Goal: Task Accomplishment & Management: Manage account settings

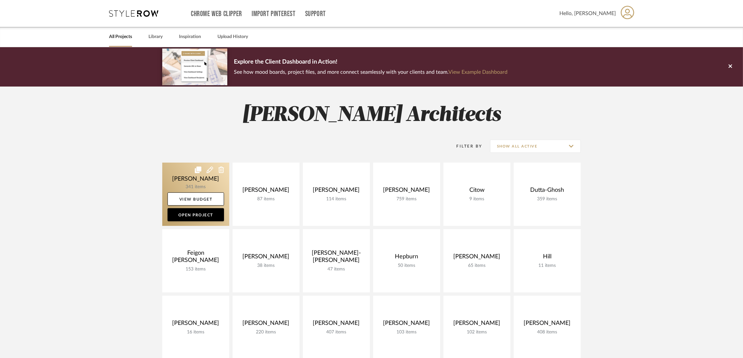
click at [181, 176] on link at bounding box center [195, 194] width 67 height 63
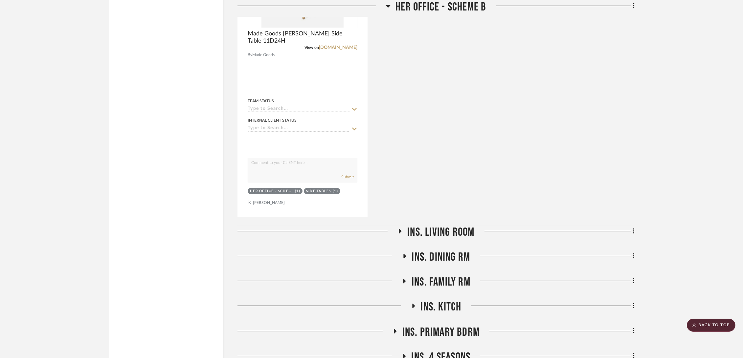
scroll to position [8717, 0]
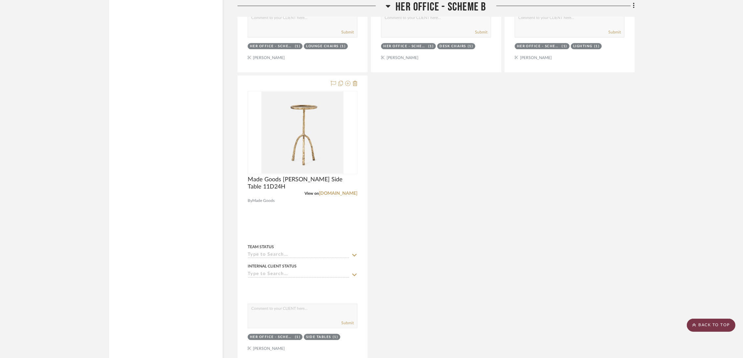
click at [709, 323] on scroll-to-top-button "BACK TO TOP" at bounding box center [710, 325] width 49 height 13
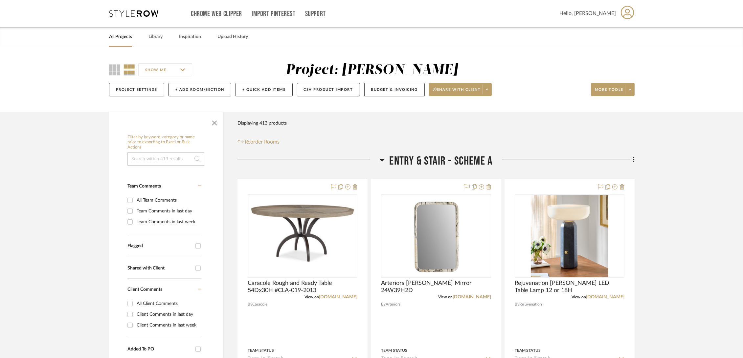
click at [413, 159] on span "Entry & Stair - Scheme A" at bounding box center [440, 161] width 103 height 14
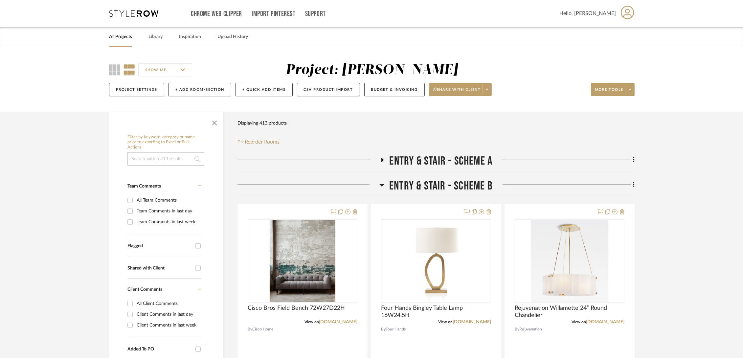
click at [411, 190] on span "Entry & Stair - Scheme B" at bounding box center [440, 186] width 103 height 14
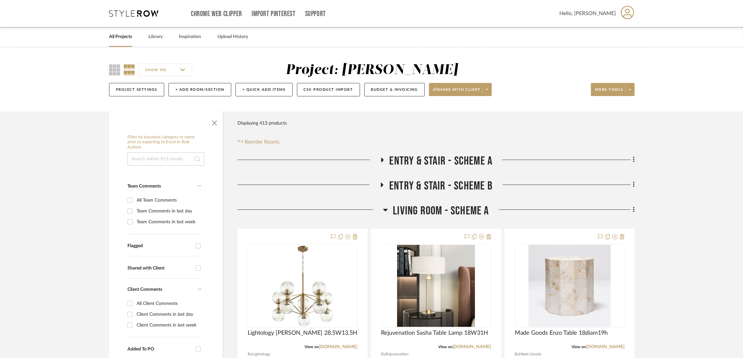
click at [404, 213] on span "Living Room - Scheme A" at bounding box center [441, 211] width 96 height 14
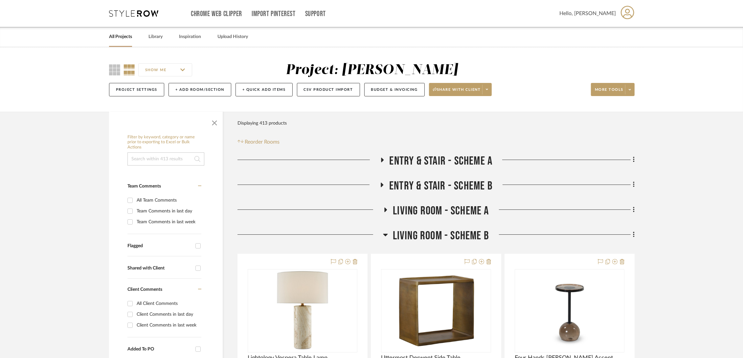
click at [405, 243] on span "Living Room - Scheme B" at bounding box center [441, 236] width 96 height 14
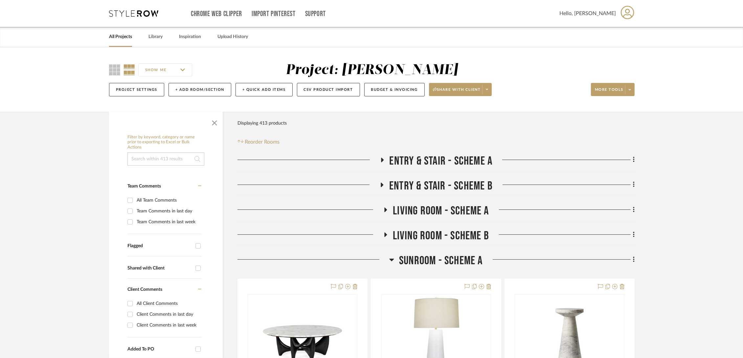
scroll to position [146, 0]
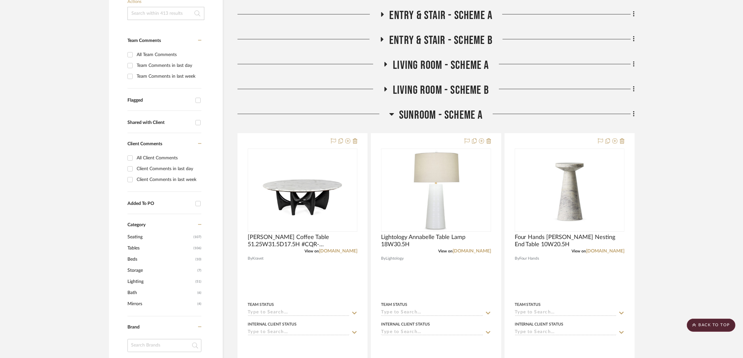
click at [415, 114] on span "Sunroom - Scheme A" at bounding box center [441, 115] width 84 height 14
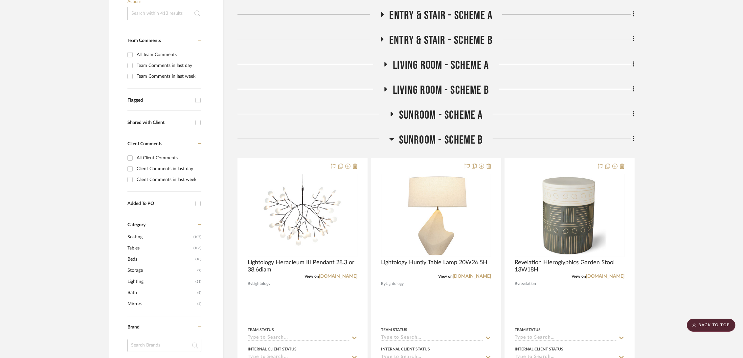
click at [421, 134] on span "Sunroom - Scheme B" at bounding box center [441, 140] width 84 height 14
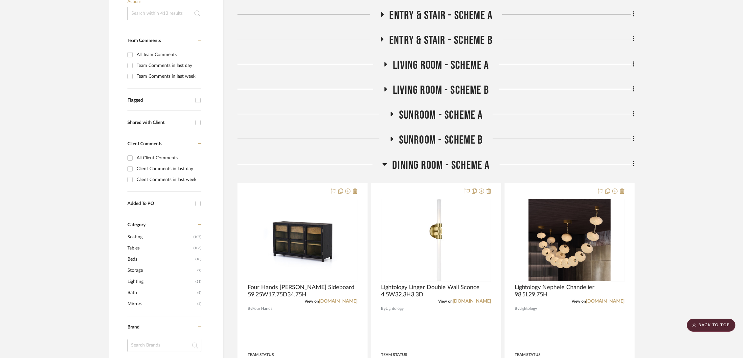
click at [420, 164] on span "Dining Room - Scheme A" at bounding box center [440, 166] width 97 height 14
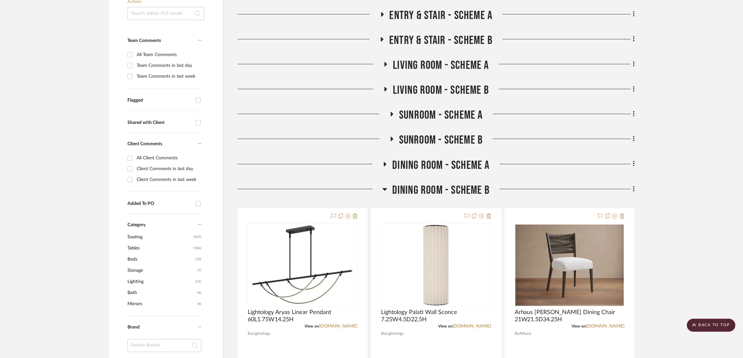
click at [420, 190] on span "Dining Room - Scheme B" at bounding box center [440, 190] width 97 height 14
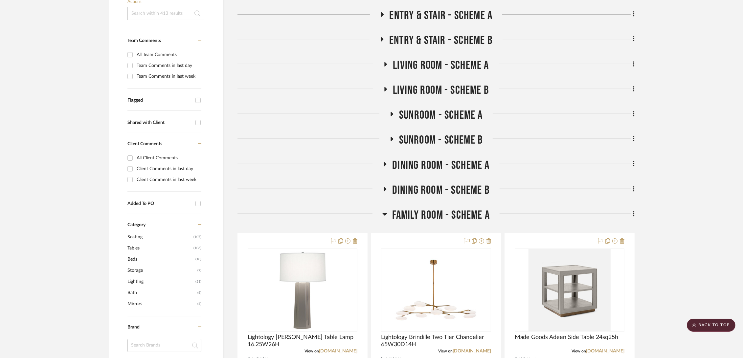
click at [420, 217] on span "Family Room - Scheme A" at bounding box center [440, 215] width 97 height 14
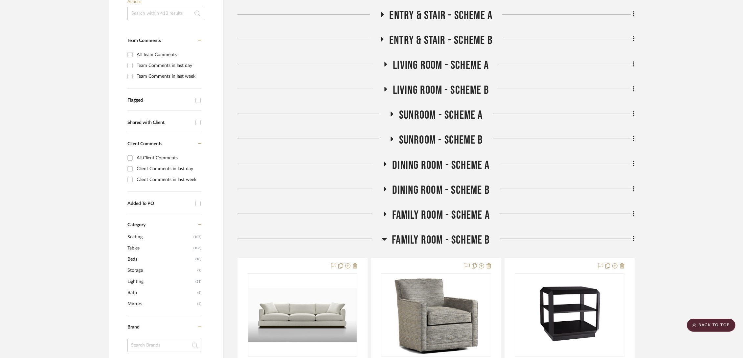
click at [420, 236] on span "Family Room - Scheme B" at bounding box center [441, 240] width 98 height 14
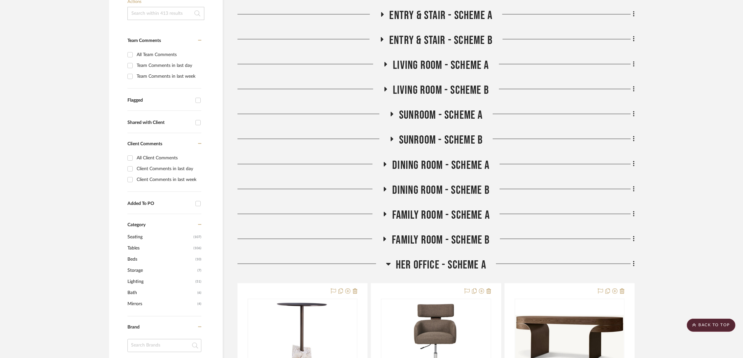
click at [422, 267] on span "Her Office - Scheme A" at bounding box center [441, 265] width 90 height 14
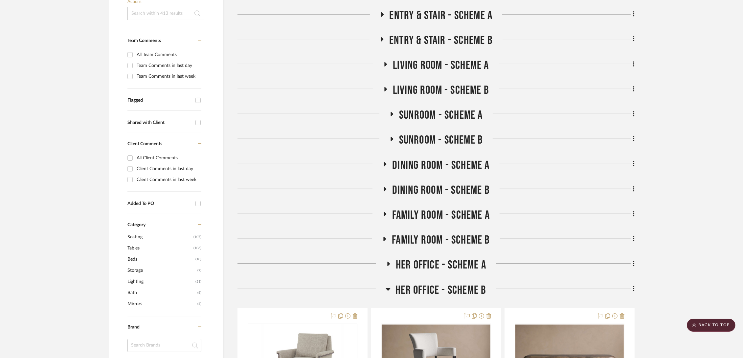
click at [421, 294] on span "Her Office - Scheme B" at bounding box center [440, 291] width 91 height 14
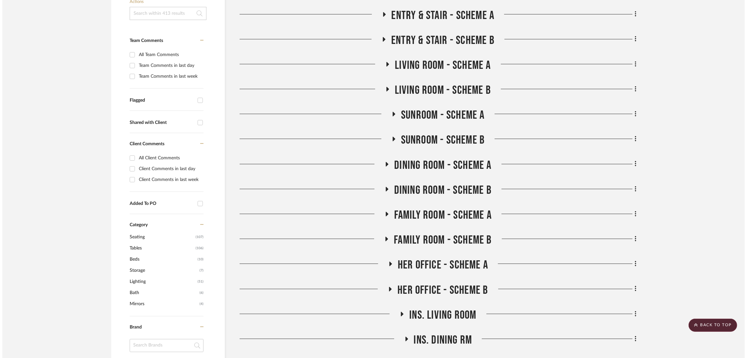
scroll to position [0, 0]
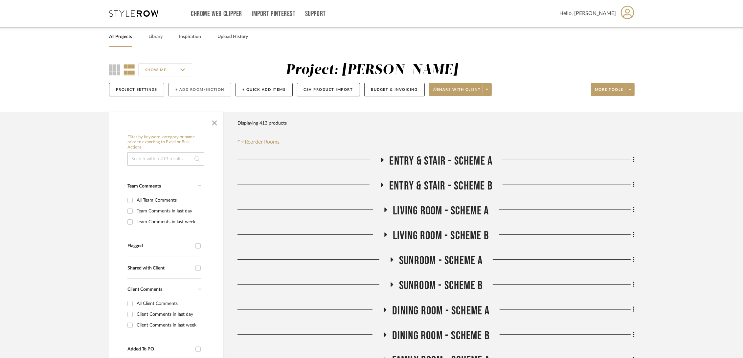
click at [199, 89] on button "+ Add Room/Section" at bounding box center [199, 89] width 63 height 13
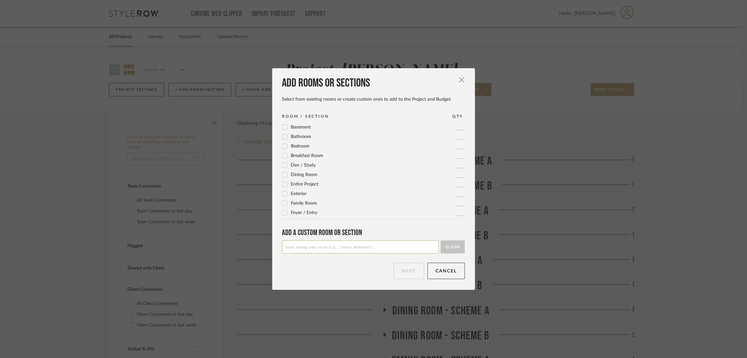
click at [326, 250] on input at bounding box center [360, 247] width 157 height 13
type input "Primary Bedroom - Scheme A"
click at [454, 248] on button "Add" at bounding box center [453, 247] width 24 height 13
click at [323, 246] on input at bounding box center [360, 247] width 157 height 13
type input "Primary Bedroom - Scheme B"
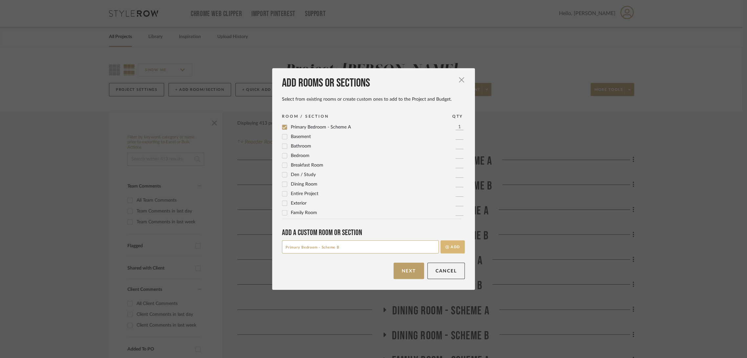
click at [460, 249] on button "Add" at bounding box center [453, 247] width 24 height 13
click at [350, 249] on input at bounding box center [360, 247] width 157 height 13
type input "Mom's Room - Scheme A"
click at [453, 246] on button "Add" at bounding box center [453, 247] width 24 height 13
click at [355, 253] on input at bounding box center [360, 247] width 157 height 13
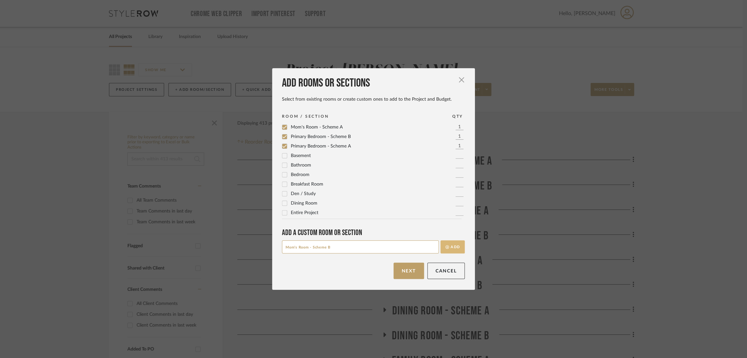
type input "Mom's Room - Scheme B"
click at [458, 249] on button "Add" at bounding box center [453, 247] width 24 height 13
click at [302, 250] on input at bounding box center [360, 247] width 157 height 13
click at [282, 247] on input "Powder Room" at bounding box center [360, 247] width 157 height 13
click at [332, 248] on input "Mudroom Powder Room" at bounding box center [360, 247] width 157 height 13
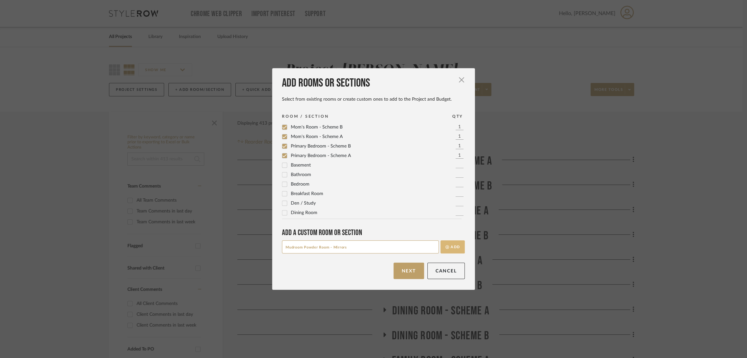
type input "Mudroom Powder Room - Mirrors"
click at [448, 245] on button "Add" at bounding box center [453, 247] width 24 height 13
click at [309, 251] on input at bounding box center [360, 247] width 157 height 13
click at [290, 247] on input "POwder Room - Mirrors" at bounding box center [360, 247] width 157 height 13
type input "Powder Room - Mirrors"
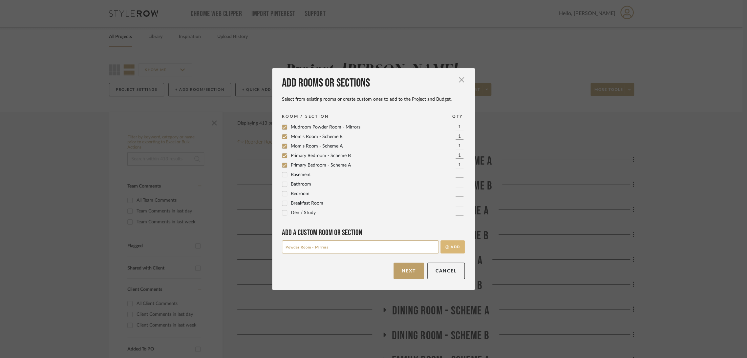
click at [449, 247] on button "Add" at bounding box center [453, 247] width 24 height 13
click at [377, 249] on input at bounding box center [360, 247] width 157 height 13
click at [293, 247] on input "Son'd Bathroom - Mirrors" at bounding box center [360, 247] width 157 height 13
type input "Son's Bathroom - Mirrors"
click at [459, 246] on button "Add" at bounding box center [453, 247] width 24 height 13
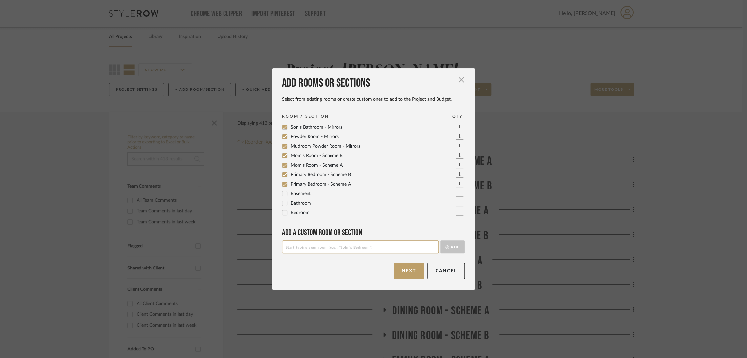
click at [355, 246] on input at bounding box center [360, 247] width 157 height 13
type input "Lower level Game Room"
click at [457, 246] on button "Add" at bounding box center [453, 247] width 24 height 13
click at [406, 272] on button "Next" at bounding box center [409, 271] width 31 height 16
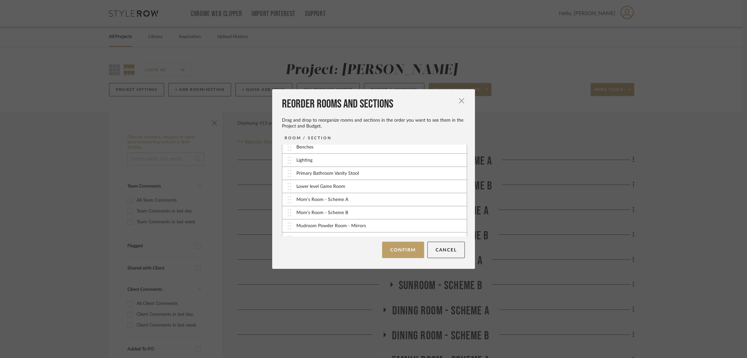
scroll to position [474, 0]
click at [349, 162] on div "Mom's Room - Scheme A" at bounding box center [374, 163] width 184 height 13
drag, startPoint x: 340, startPoint y: 163, endPoint x: 341, endPoint y: 192, distance: 28.9
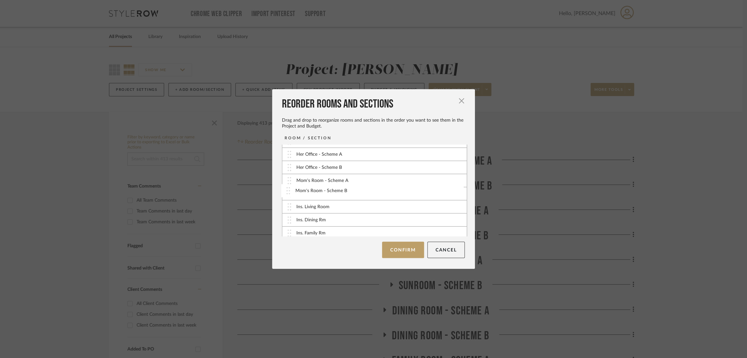
drag, startPoint x: 306, startPoint y: 204, endPoint x: 307, endPoint y: 191, distance: 12.5
drag, startPoint x: 313, startPoint y: 204, endPoint x: 320, endPoint y: 208, distance: 8.7
drag, startPoint x: 318, startPoint y: 217, endPoint x: 314, endPoint y: 222, distance: 5.6
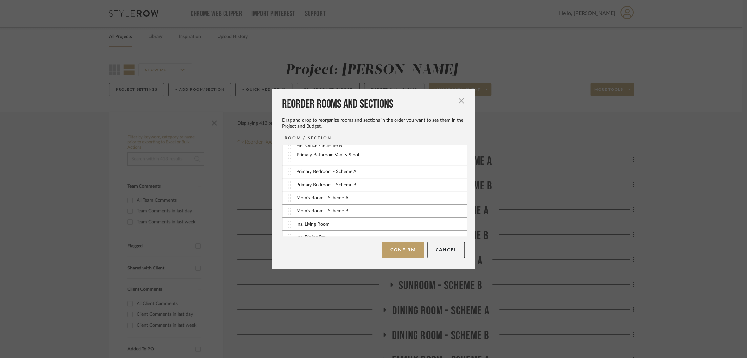
scroll to position [141, 0]
drag, startPoint x: 320, startPoint y: 177, endPoint x: 322, endPoint y: 191, distance: 14.3
drag, startPoint x: 324, startPoint y: 205, endPoint x: 317, endPoint y: 193, distance: 14.1
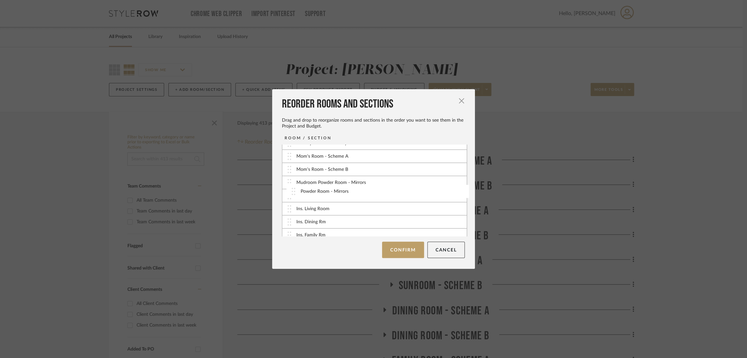
drag, startPoint x: 345, startPoint y: 221, endPoint x: 351, endPoint y: 195, distance: 26.4
drag, startPoint x: 340, startPoint y: 230, endPoint x: 349, endPoint y: 184, distance: 46.5
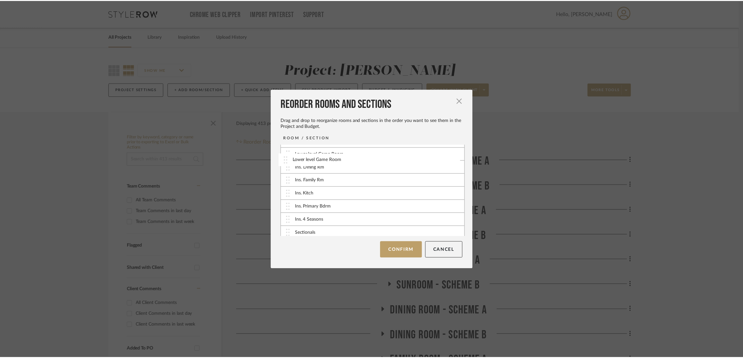
scroll to position [254, 0]
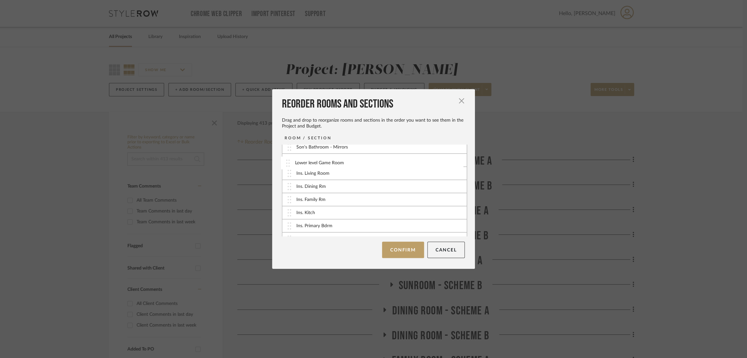
drag, startPoint x: 355, startPoint y: 228, endPoint x: 356, endPoint y: 161, distance: 67.0
click at [395, 246] on button "Confirm" at bounding box center [403, 250] width 42 height 16
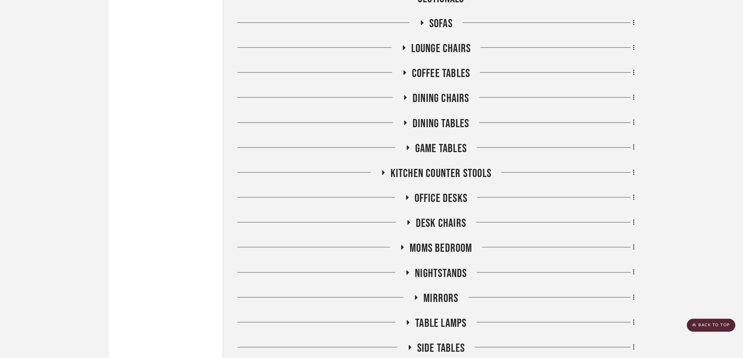
scroll to position [1887, 0]
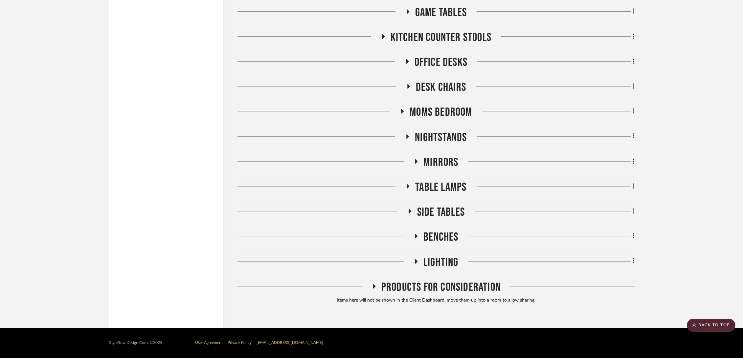
click at [436, 260] on span "Lighting" at bounding box center [440, 263] width 35 height 14
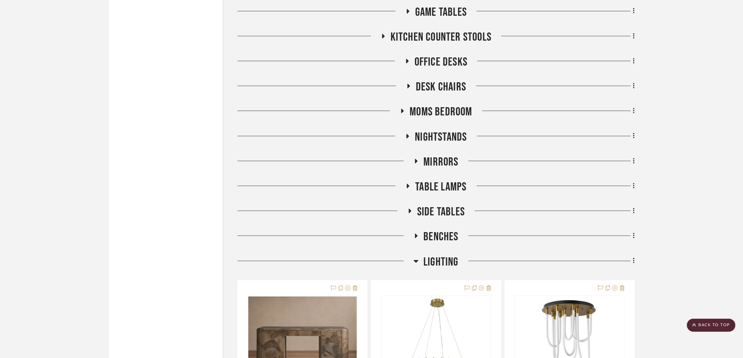
scroll to position [1996, 0]
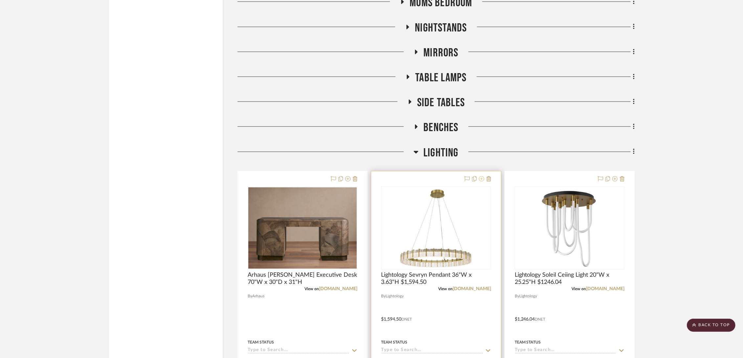
click at [482, 178] on icon at bounding box center [481, 178] width 5 height 5
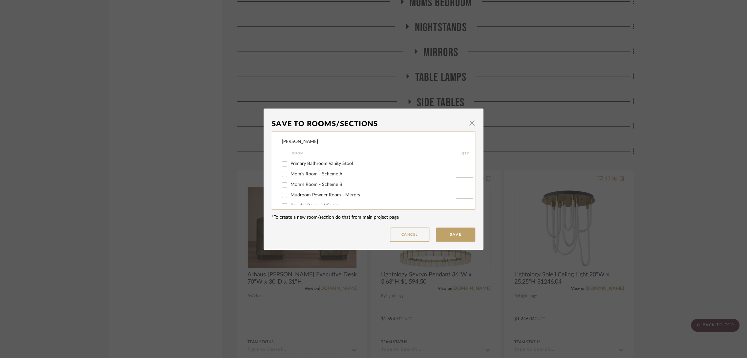
scroll to position [109, 0]
click at [306, 191] on span "Primary Bedroom - Scheme B" at bounding box center [321, 189] width 60 height 5
click at [290, 191] on input "Primary Bedroom - Scheme B" at bounding box center [284, 190] width 11 height 11
checkbox input "true"
type input "1"
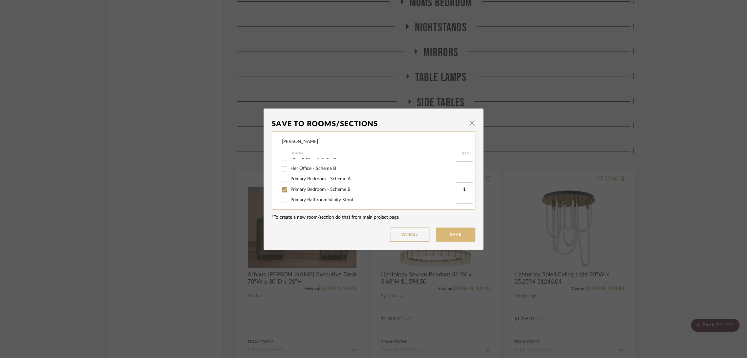
click at [456, 233] on button "Save" at bounding box center [455, 235] width 39 height 14
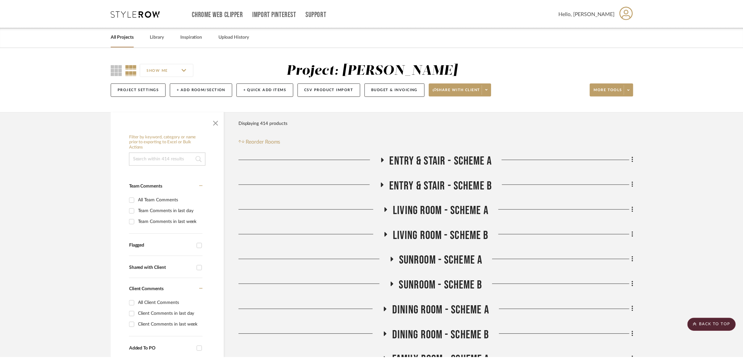
scroll to position [2251, 0]
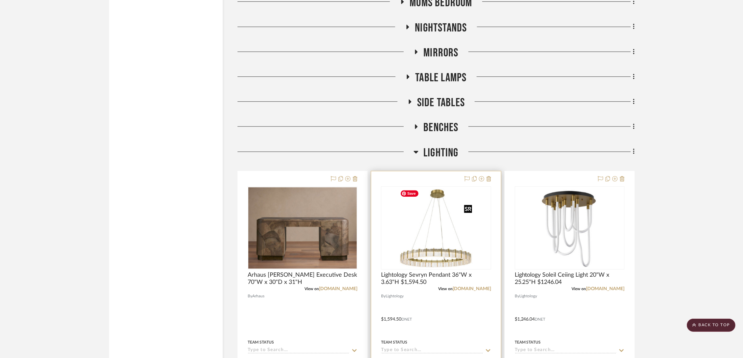
click at [431, 226] on img "0" at bounding box center [435, 228] width 77 height 82
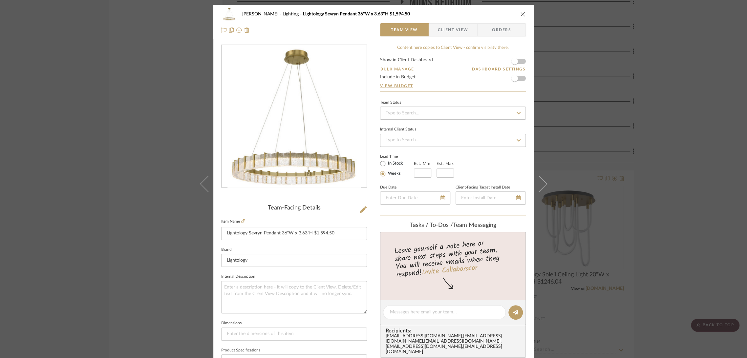
click at [675, 188] on div "[PERSON_NAME] Lighting Lightology Sevryn Pendant 36"W x 3.63"H $1,594.50 Team V…" at bounding box center [373, 179] width 747 height 358
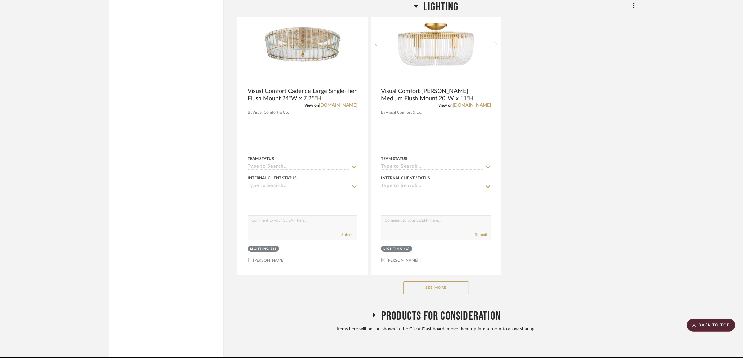
scroll to position [3047, 0]
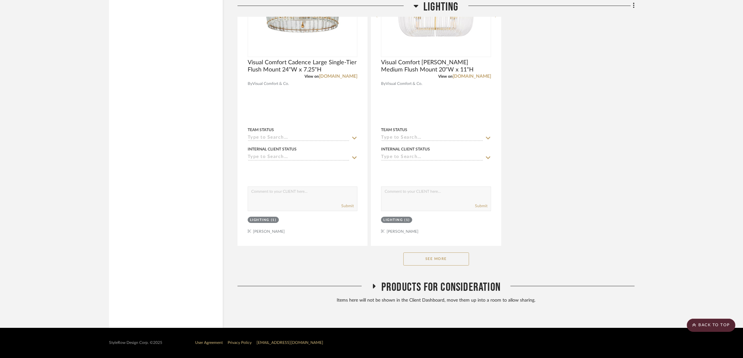
click at [424, 258] on button "See More" at bounding box center [436, 259] width 66 height 13
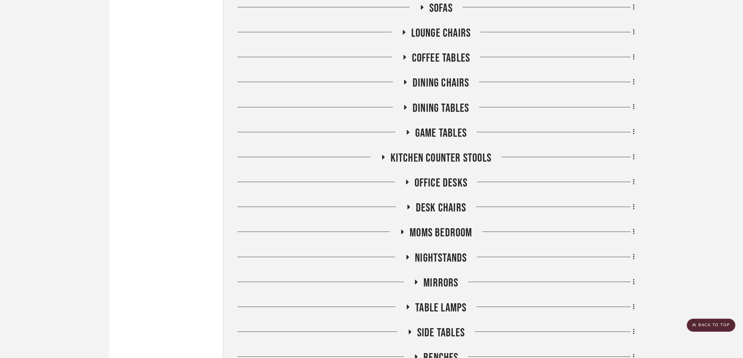
scroll to position [1984, 0]
